Goal: Task Accomplishment & Management: Use online tool/utility

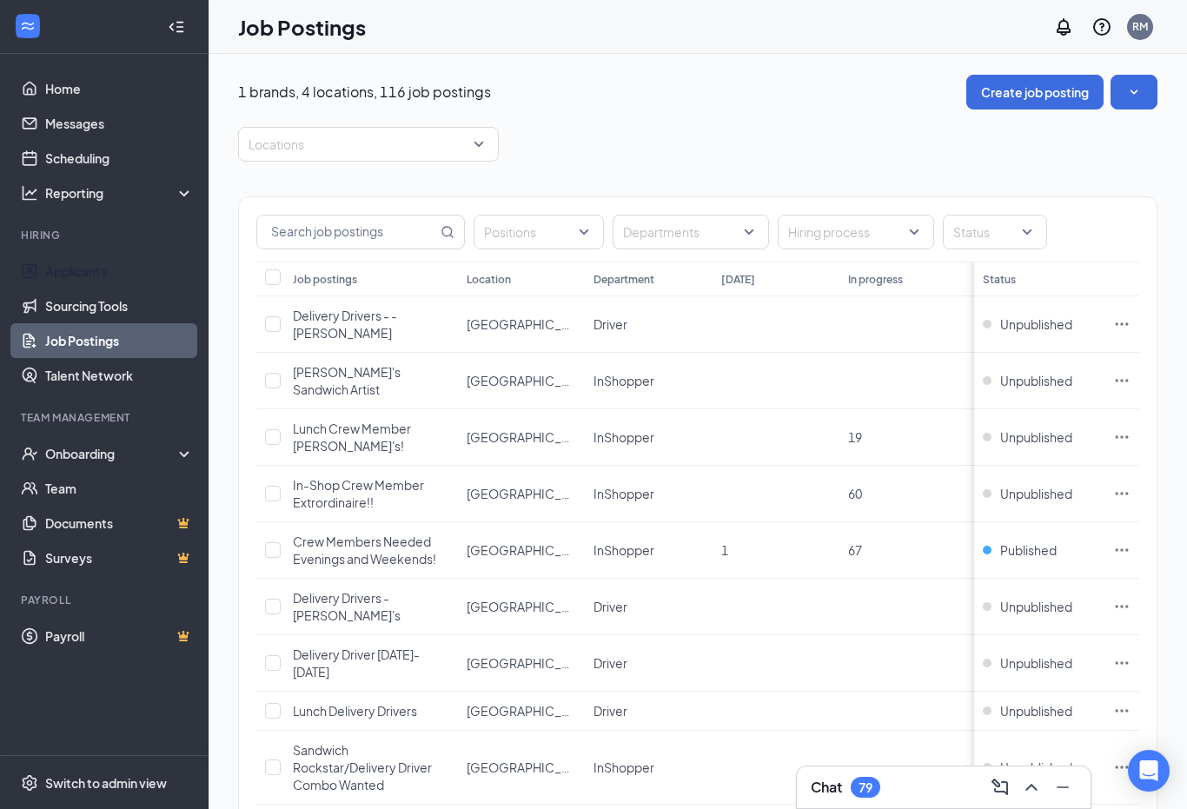
click at [84, 266] on link "Applicants" at bounding box center [119, 271] width 149 height 35
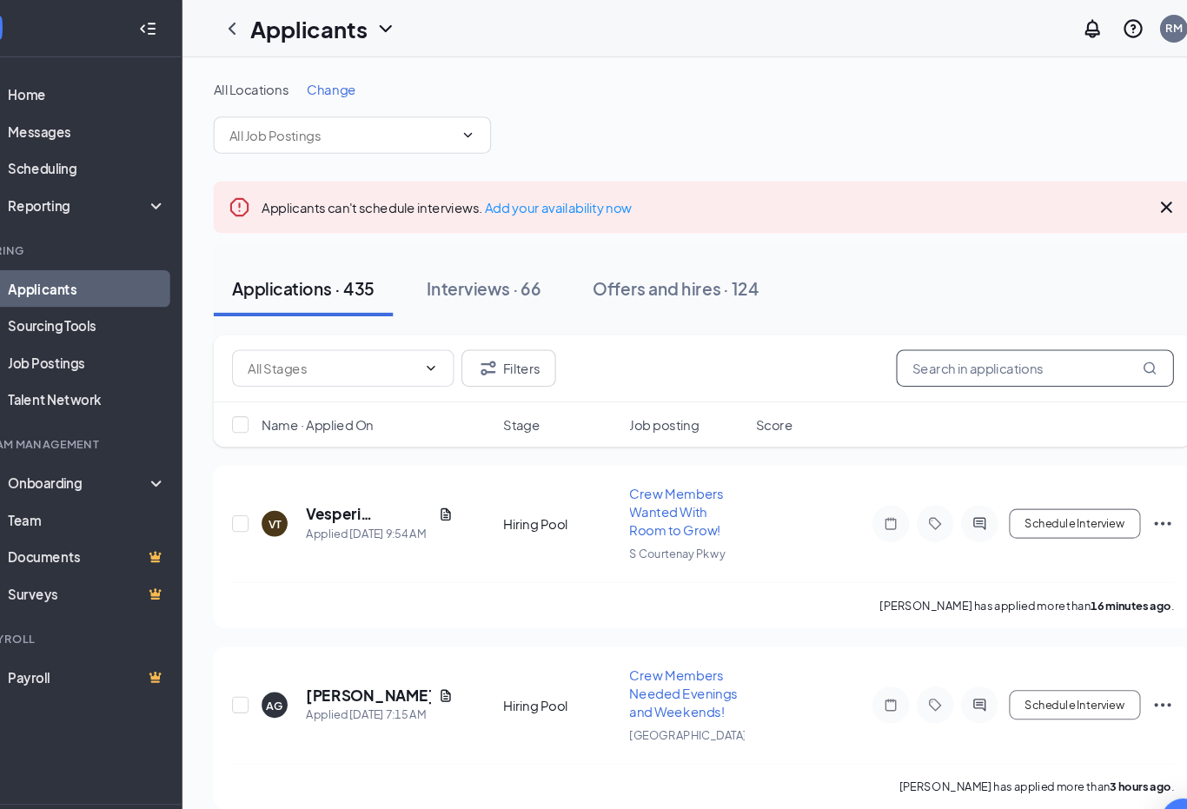
click at [914, 344] on input "text" at bounding box center [1009, 345] width 261 height 35
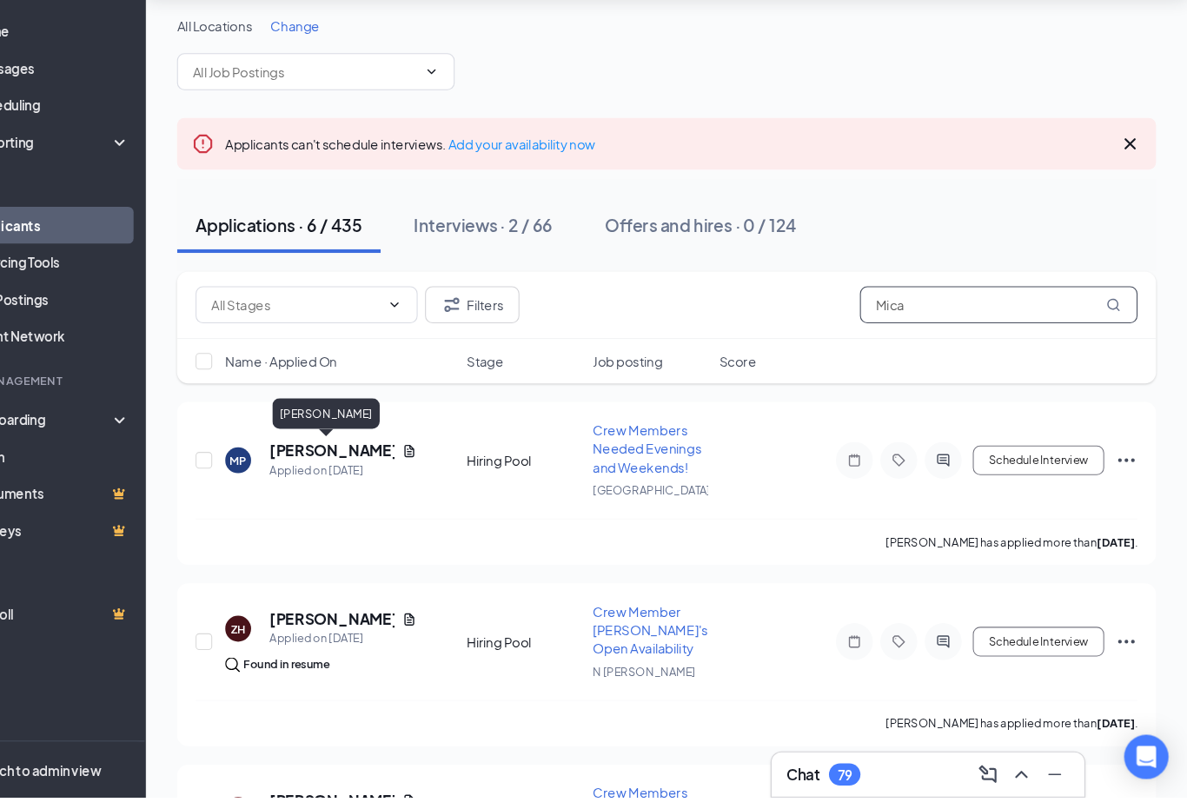
type input "Mica"
click at [325, 474] on h5 "[PERSON_NAME]" at bounding box center [383, 483] width 117 height 19
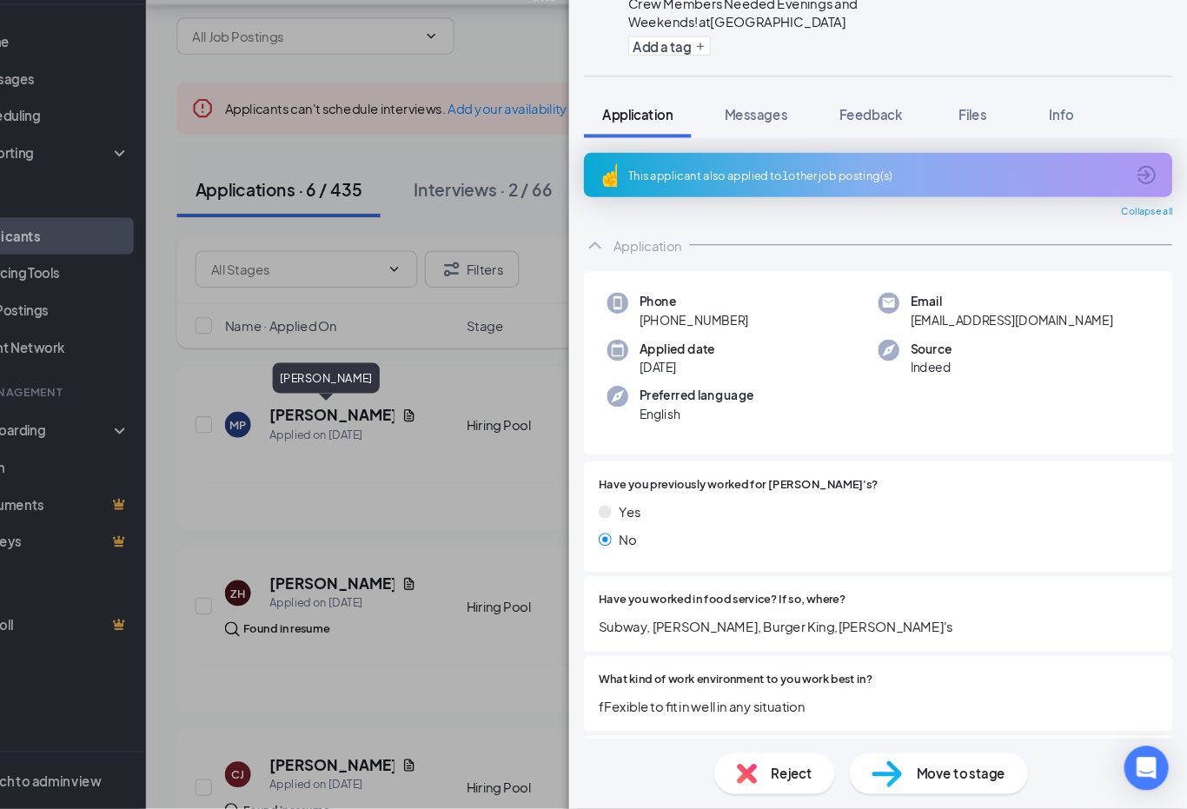
scroll to position [43, 0]
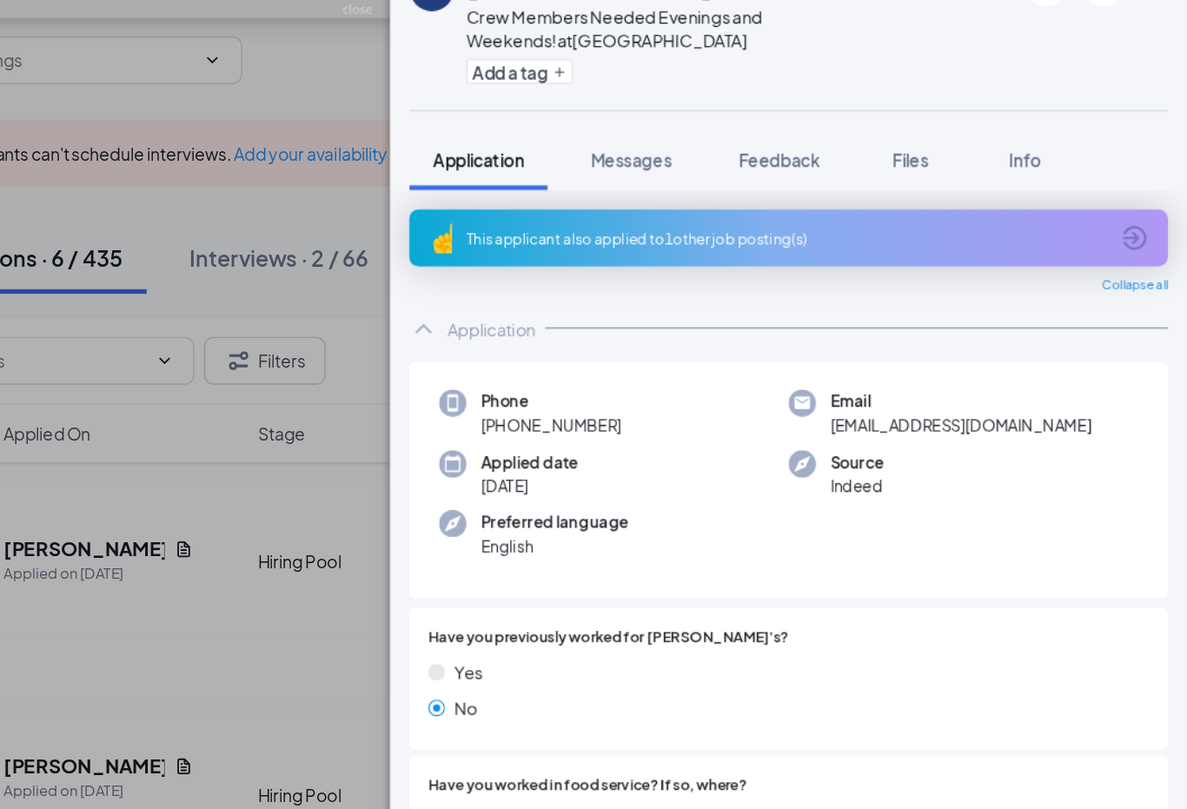
click at [860, 149] on span "Feedback" at bounding box center [889, 157] width 59 height 16
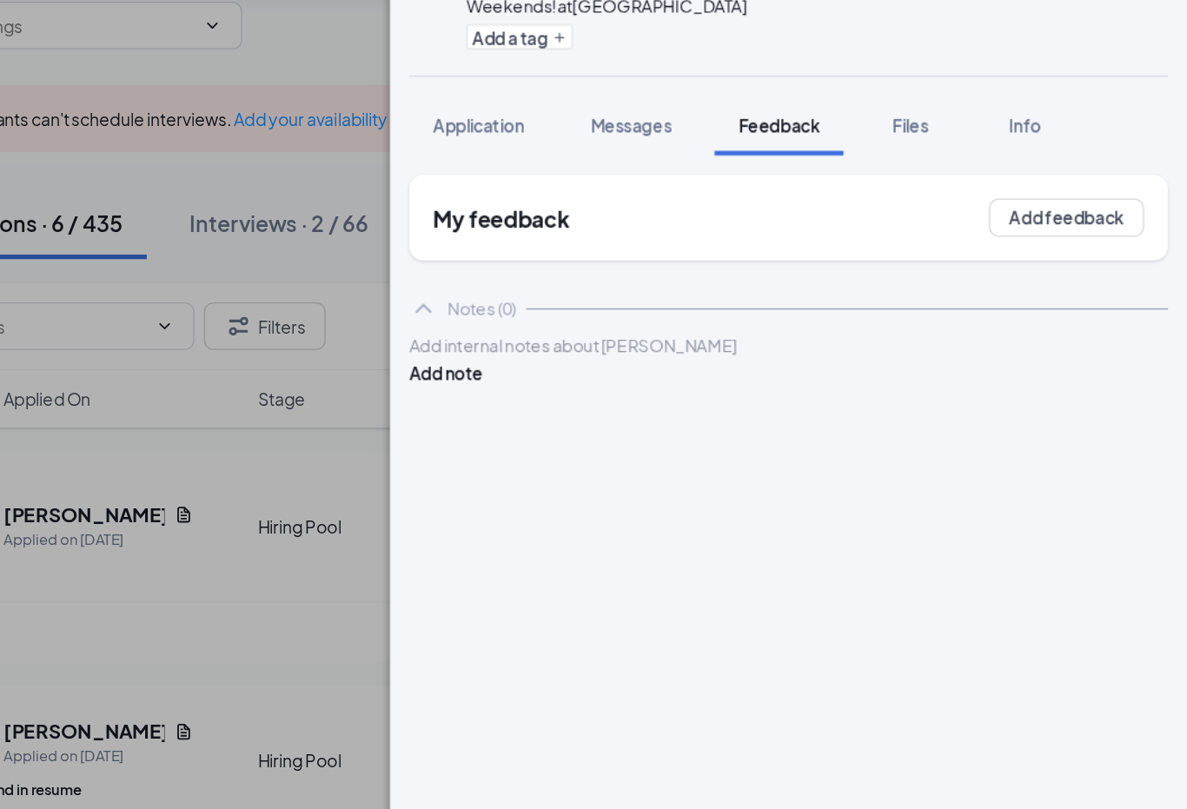
click at [860, 149] on span "Feedback" at bounding box center [889, 157] width 59 height 16
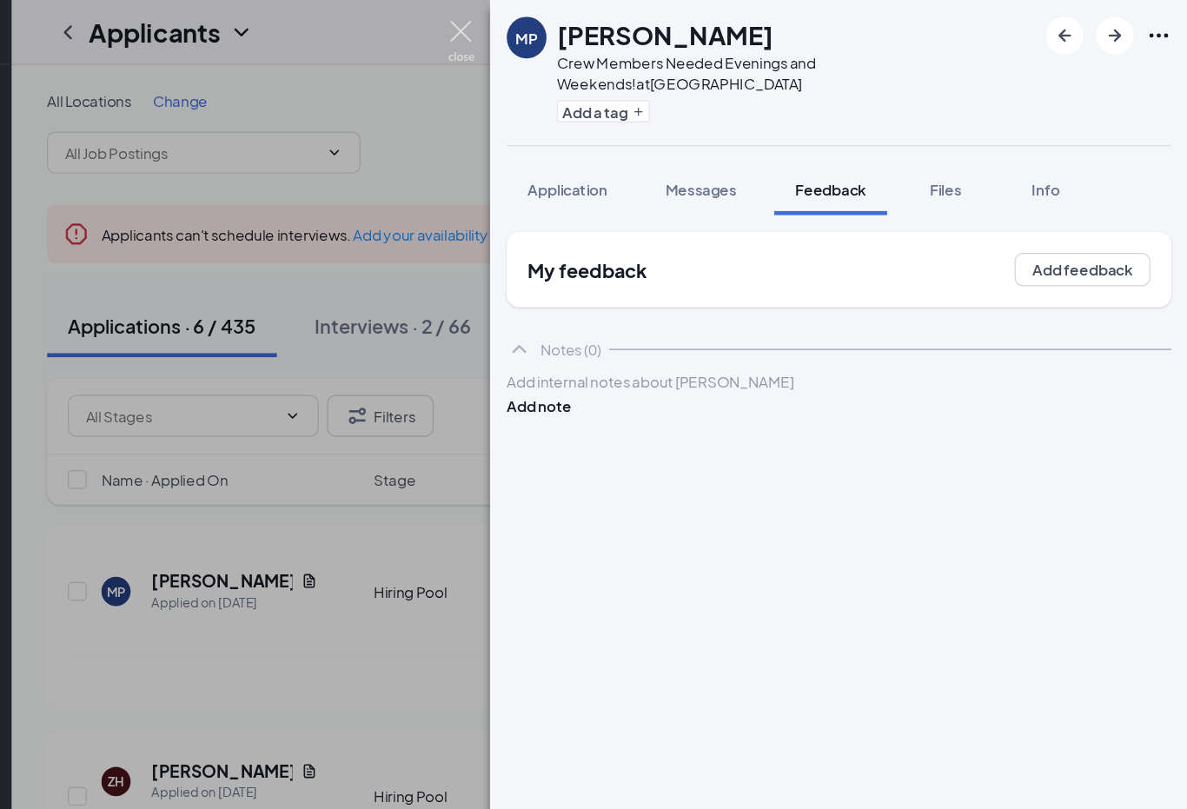
click at [572, 23] on img at bounding box center [583, 34] width 22 height 34
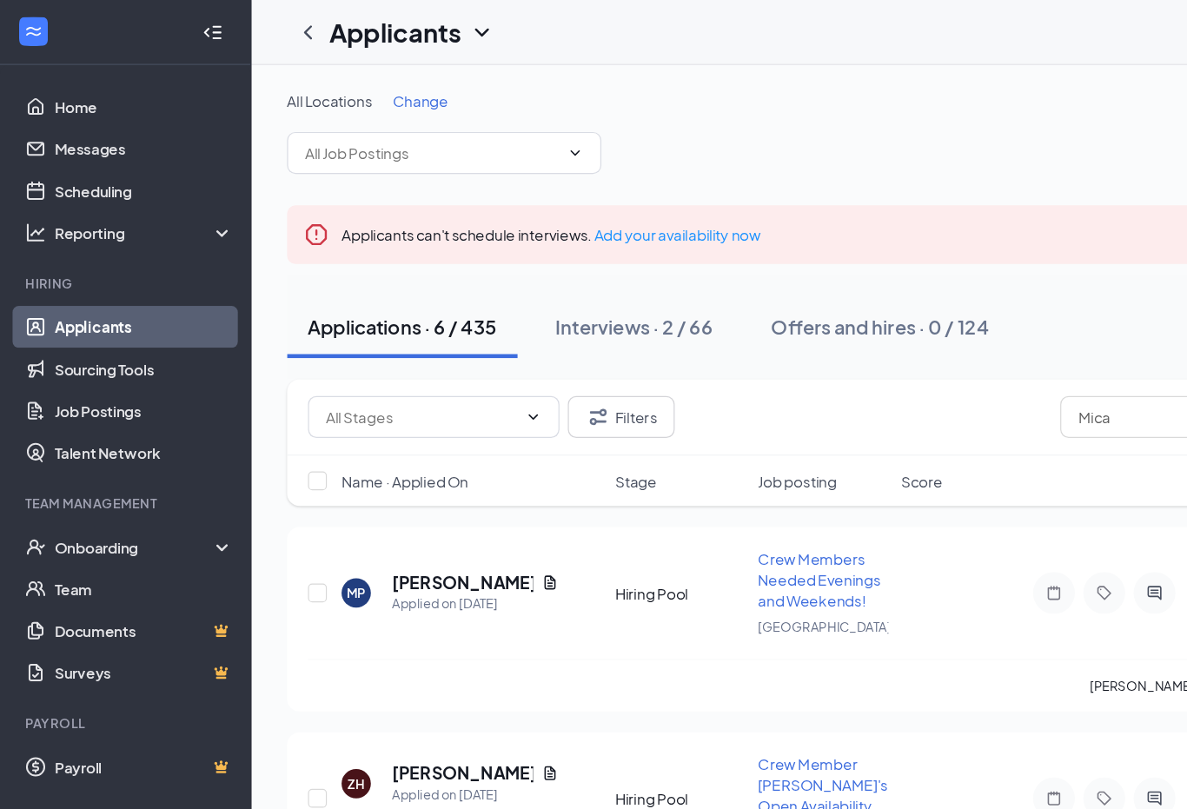
click at [513, 274] on div "Interviews · 2 / 66" at bounding box center [525, 271] width 130 height 22
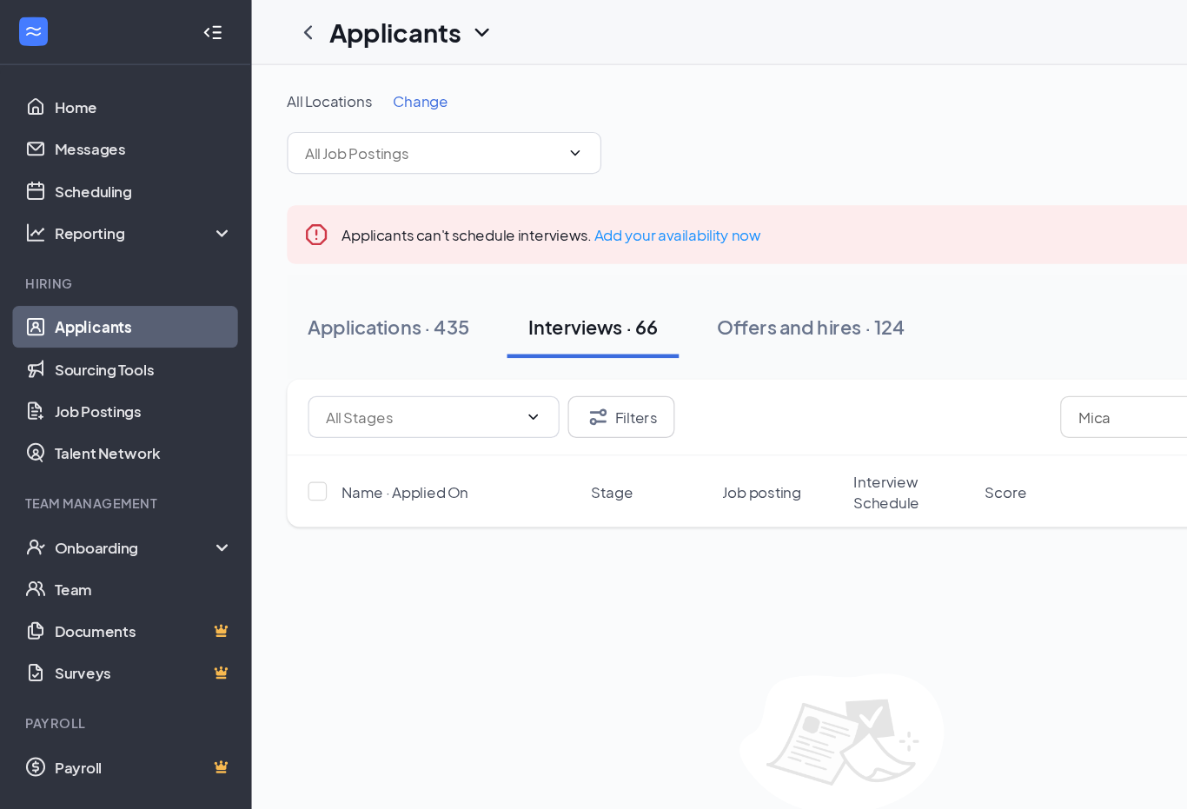
click at [68, 266] on link "Applicants" at bounding box center [119, 271] width 149 height 35
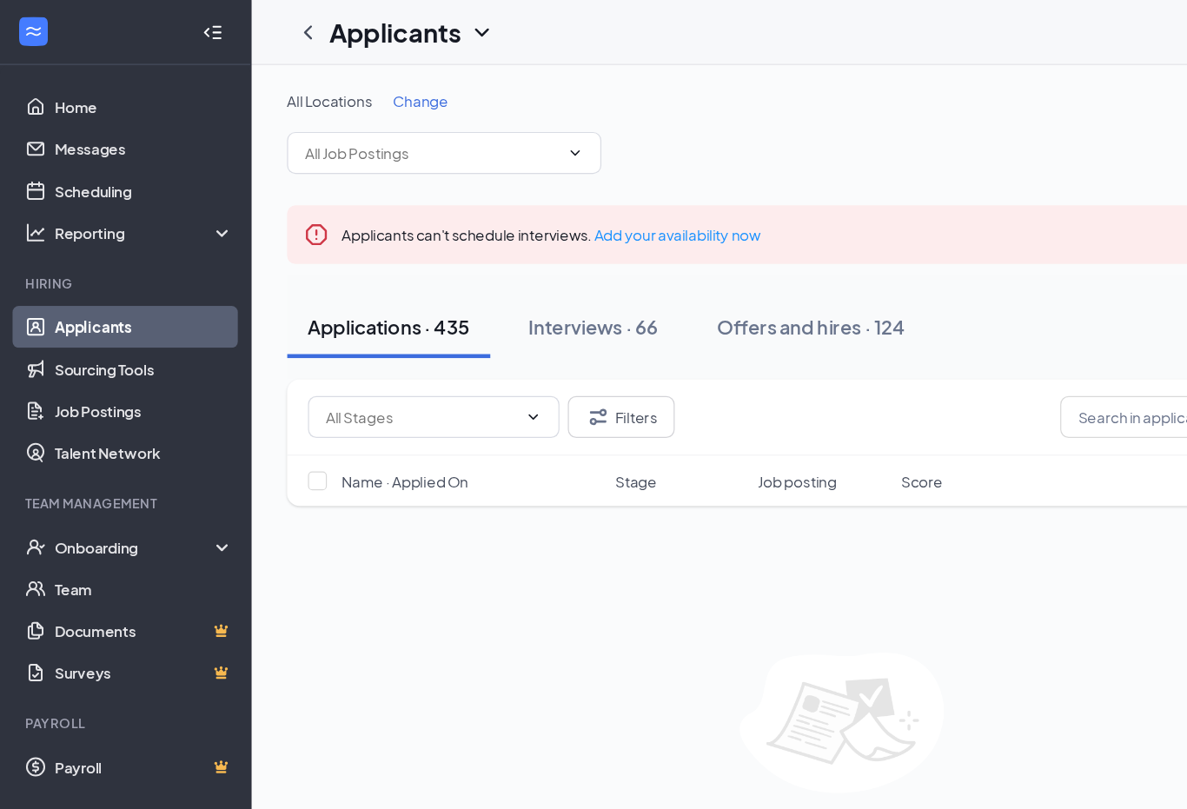
click at [488, 287] on button "Interviews · 66" at bounding box center [492, 271] width 142 height 52
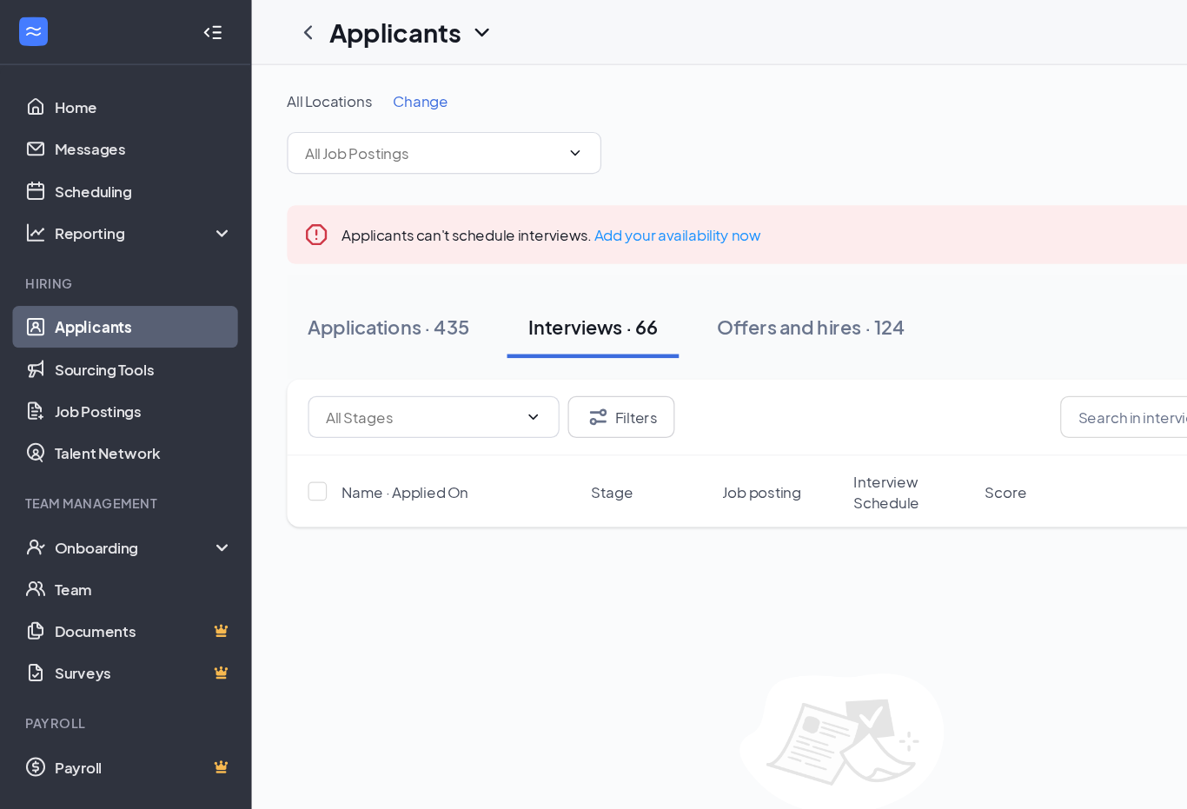
click at [60, 271] on link "Applicants" at bounding box center [119, 271] width 149 height 35
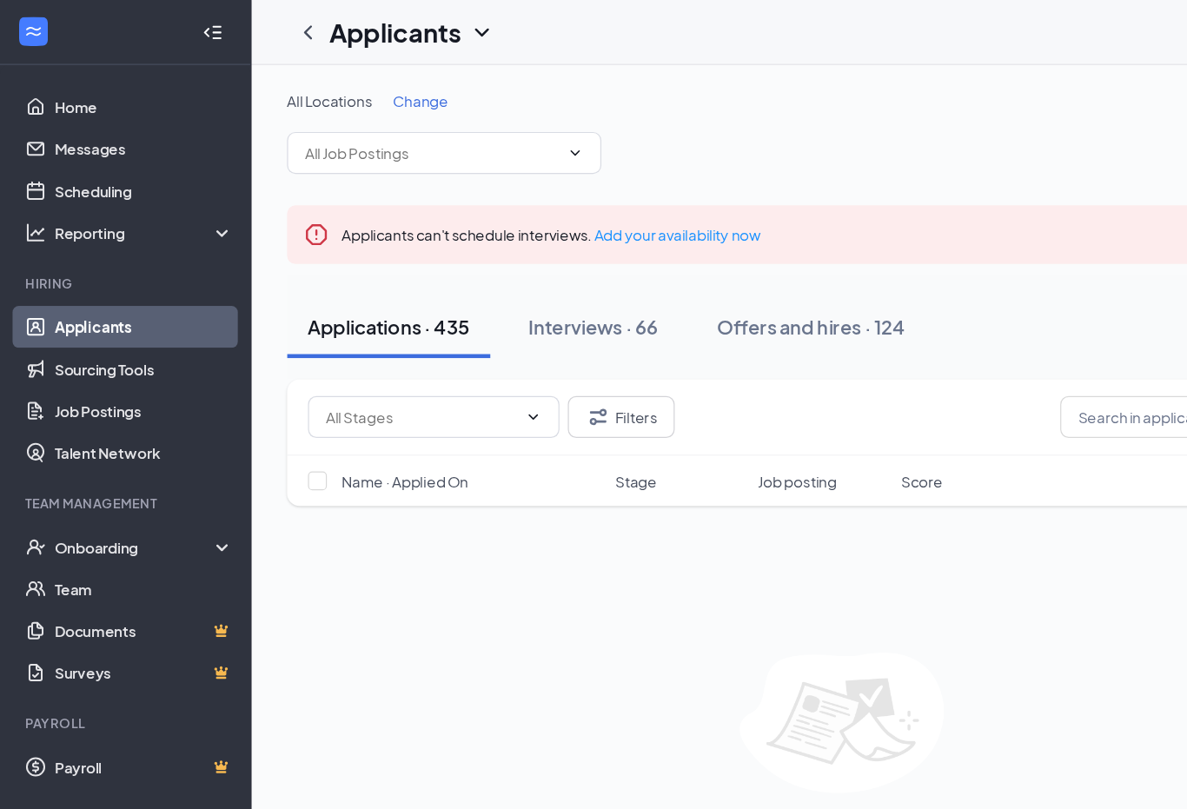
click at [490, 278] on div "Interviews · 66" at bounding box center [492, 271] width 108 height 22
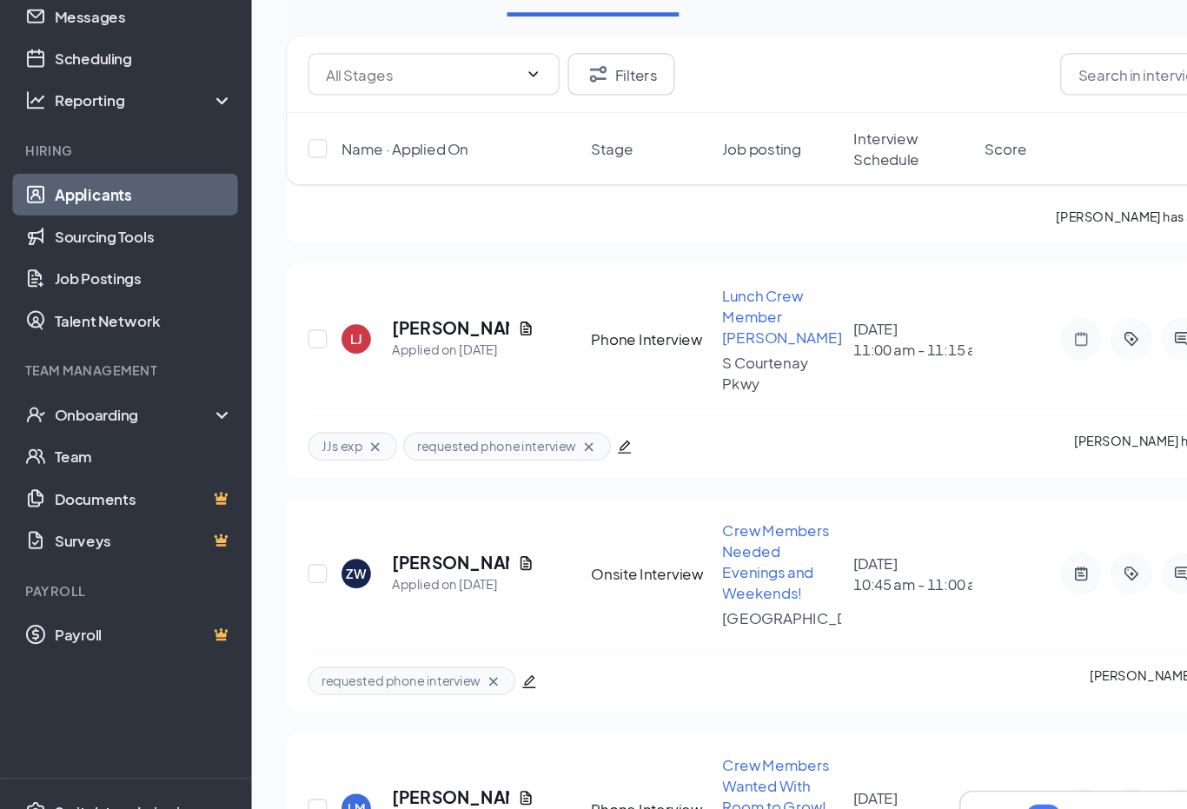
scroll to position [278, 0]
click at [355, 566] on h5 "[PERSON_NAME]" at bounding box center [373, 575] width 97 height 19
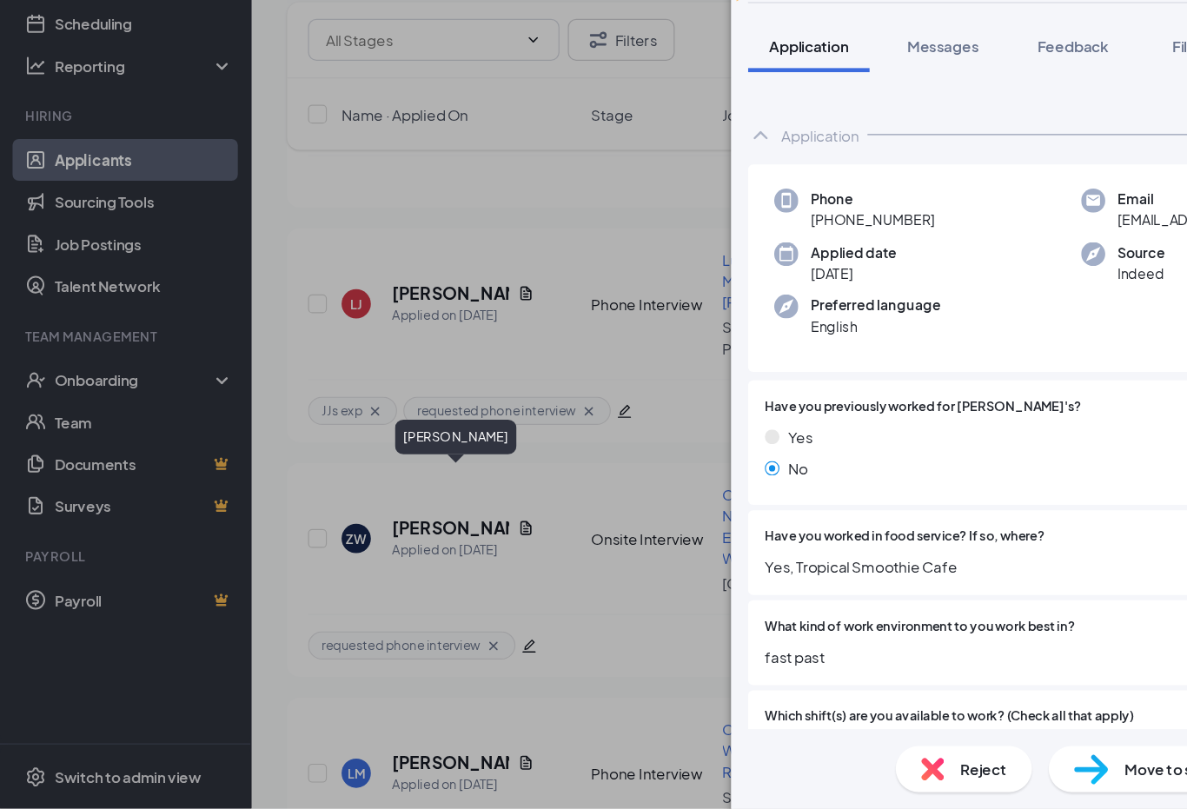
click at [877, 169] on span "Feedback" at bounding box center [889, 177] width 59 height 16
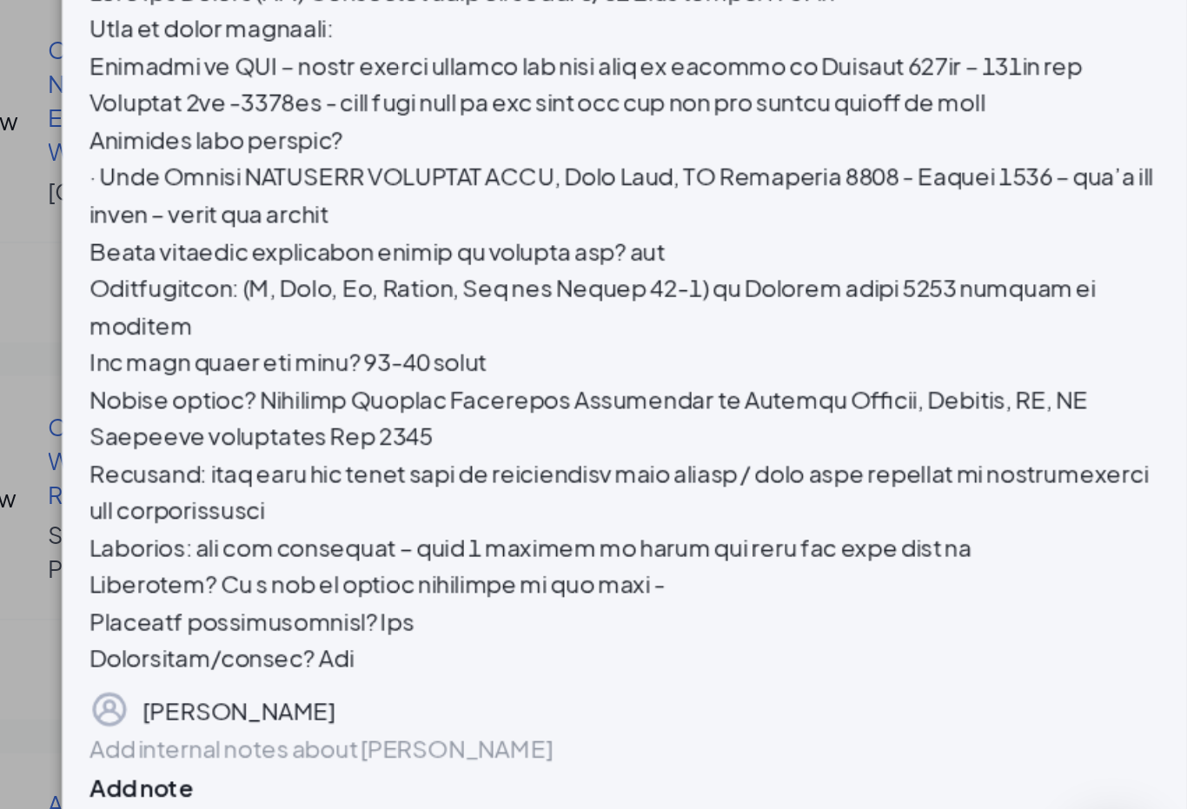
scroll to position [94, 0]
